Goal: Find specific page/section: Find specific page/section

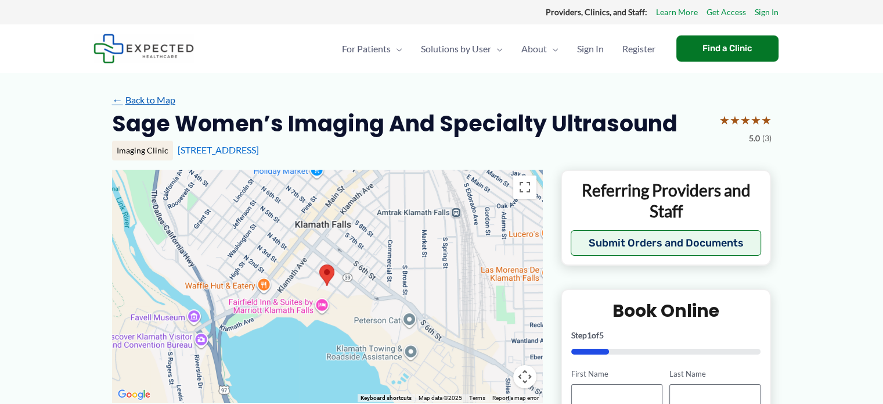
click at [123, 99] on link "← Back to Map" at bounding box center [143, 99] width 63 height 17
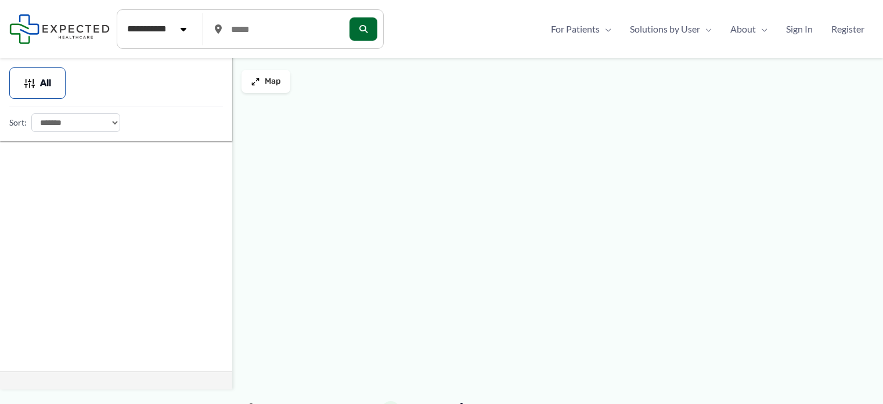
type input "*****"
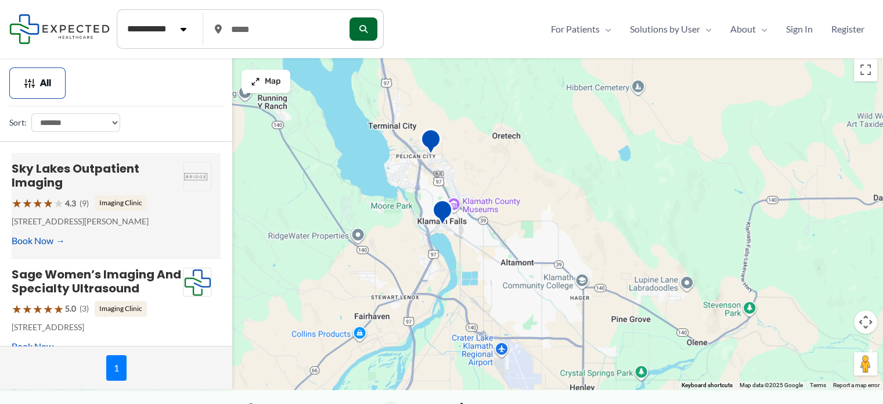
scroll to position [28, 0]
